Goal: Task Accomplishment & Management: Manage account settings

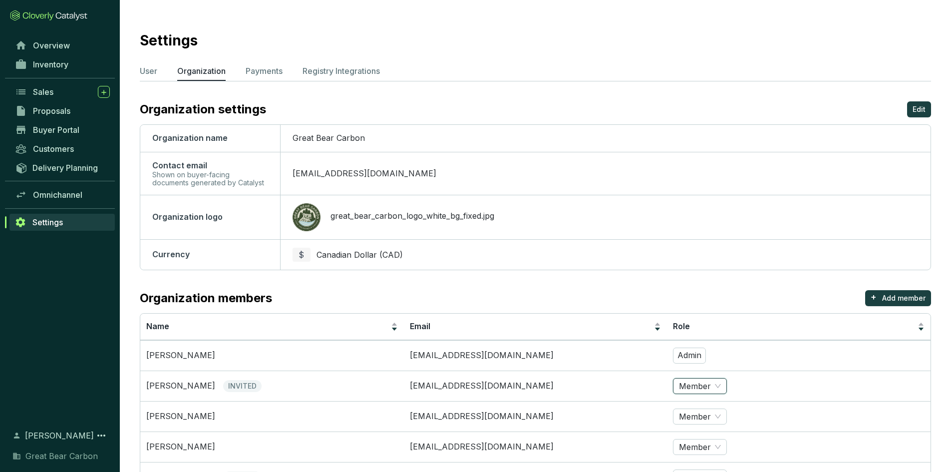
scroll to position [77, 0]
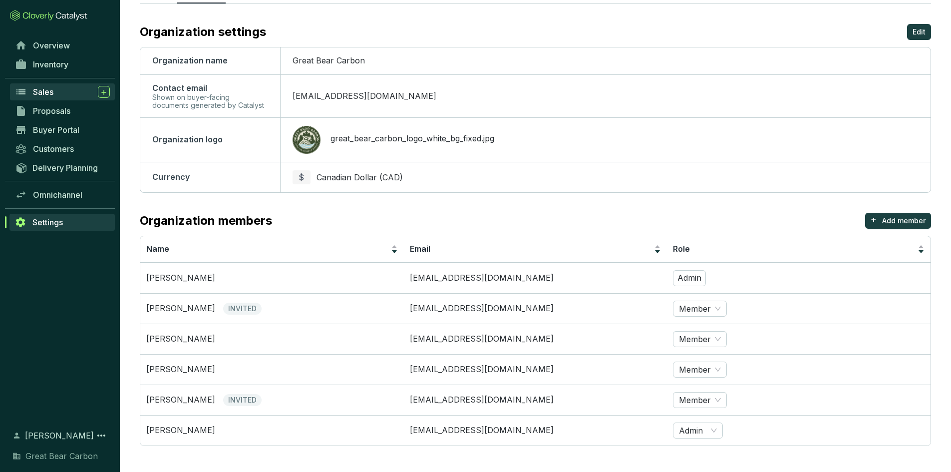
click at [48, 95] on span "Sales" at bounding box center [43, 92] width 20 height 10
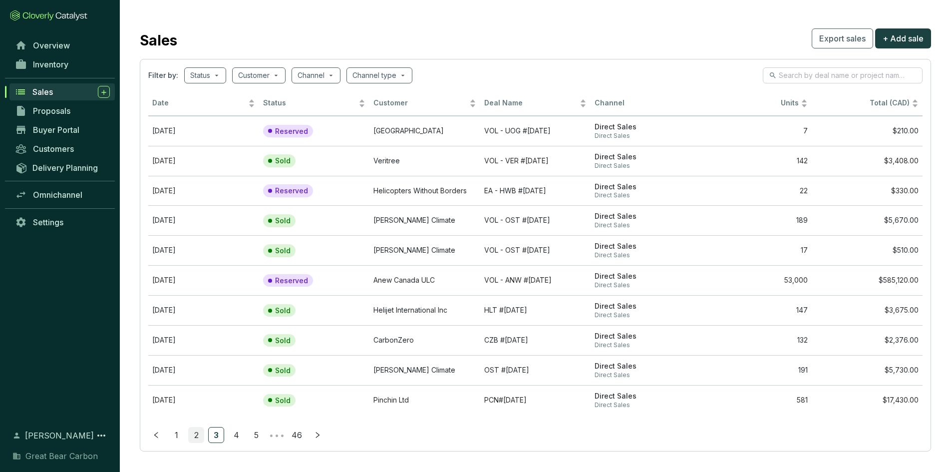
click at [196, 436] on link "2" at bounding box center [196, 434] width 15 height 15
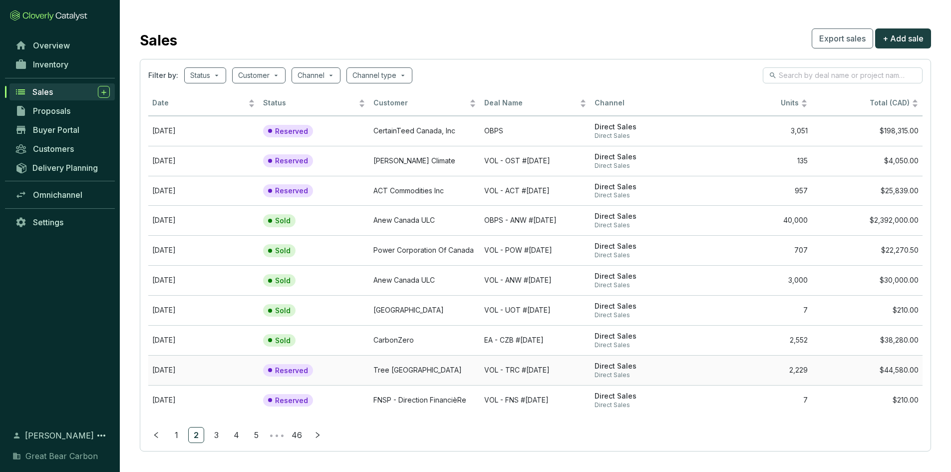
click at [404, 372] on td "Tree [GEOGRAPHIC_DATA]" at bounding box center [424, 370] width 111 height 30
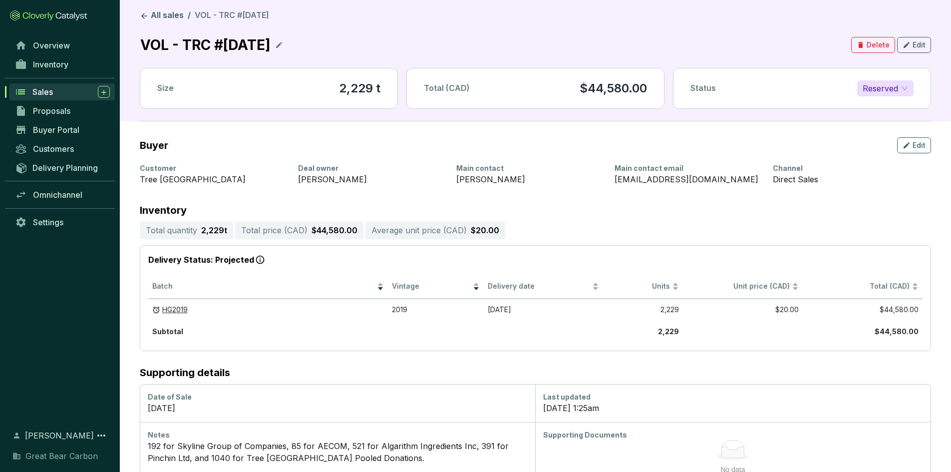
click at [907, 88] on span "Reserved" at bounding box center [884, 88] width 45 height 15
click at [894, 105] on div "Sold" at bounding box center [885, 108] width 40 height 11
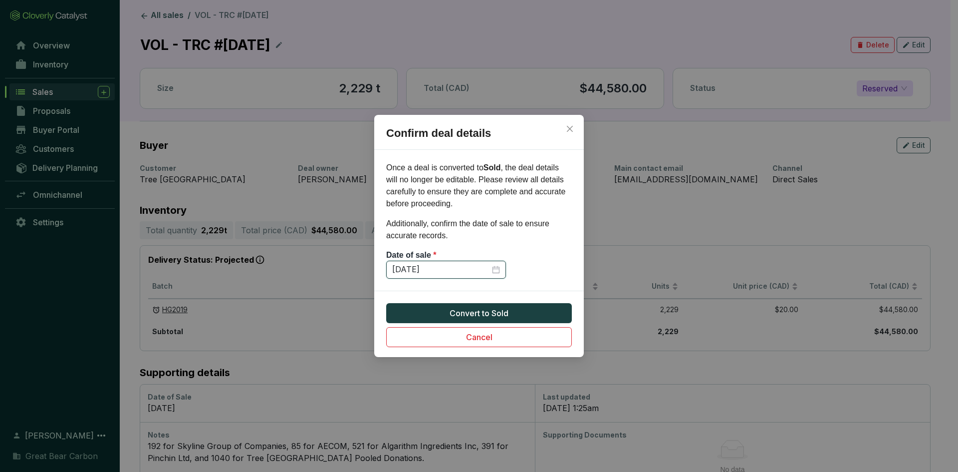
click at [470, 268] on input "[DATE]" at bounding box center [441, 269] width 98 height 11
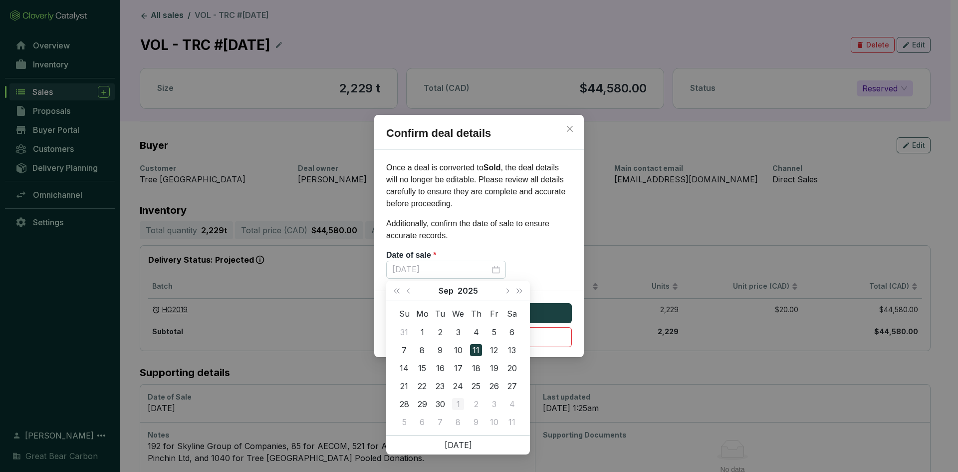
click at [449, 401] on td "1" at bounding box center [458, 404] width 18 height 18
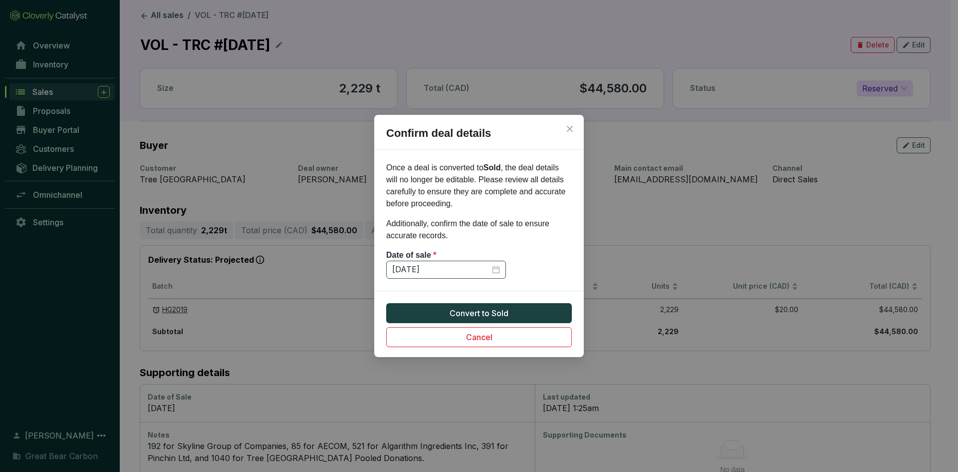
click at [495, 268] on div "[DATE]" at bounding box center [446, 269] width 108 height 11
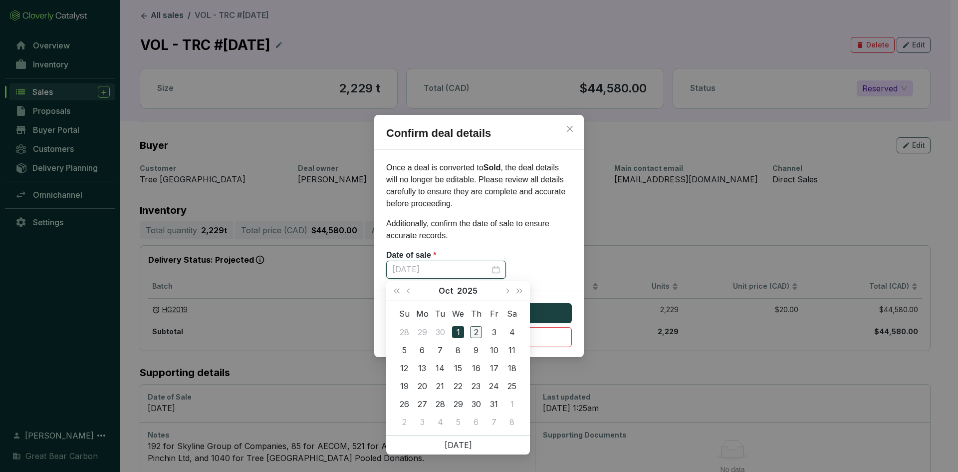
type input "[DATE]"
click at [478, 333] on div "2" at bounding box center [476, 332] width 12 height 12
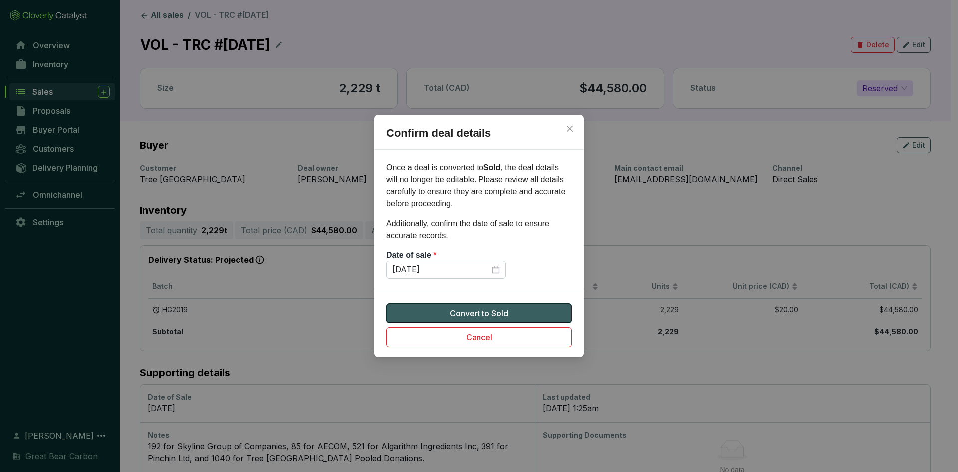
click at [496, 315] on span "Convert to Sold" at bounding box center [479, 313] width 59 height 12
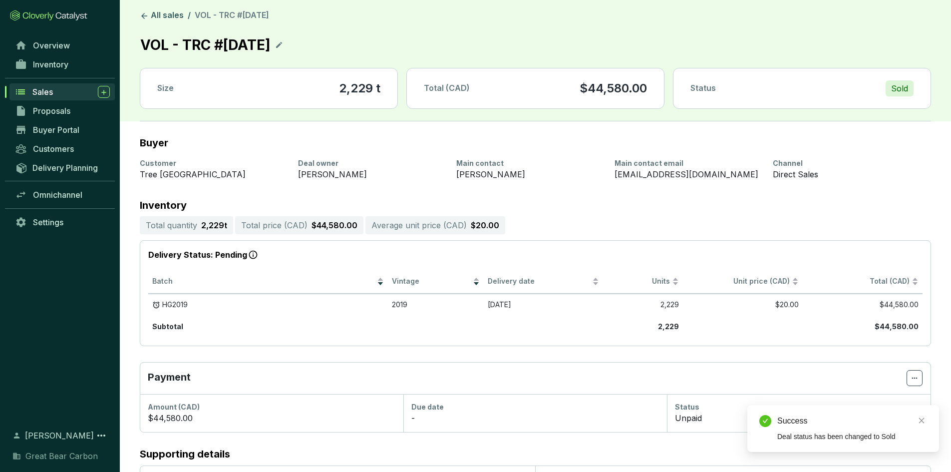
click at [37, 91] on span "Sales" at bounding box center [42, 92] width 20 height 10
